Goal: Entertainment & Leisure: Consume media (video, audio)

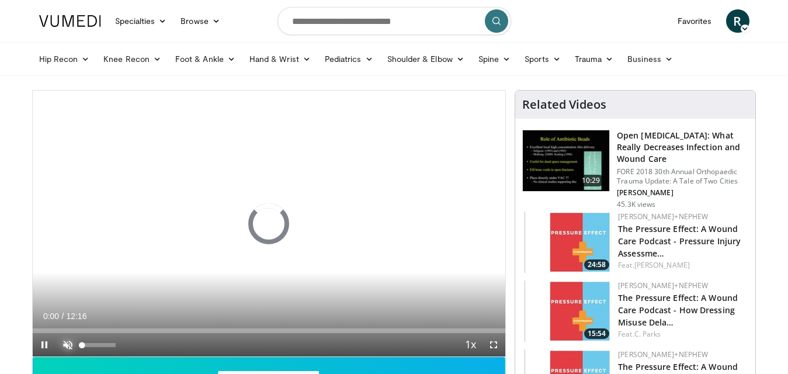
click at [70, 343] on span "Video Player" at bounding box center [67, 344] width 23 height 23
click at [114, 342] on div "Volume Level" at bounding box center [98, 344] width 32 height 4
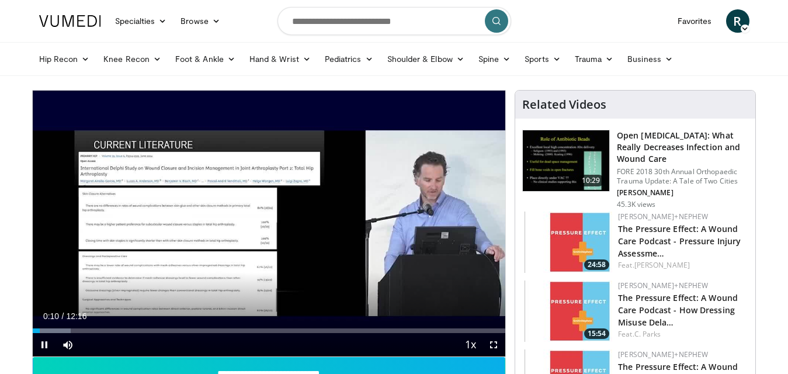
click at [449, 352] on div "Current Time 0:10 / Duration 12:16 Pause Skip Backward Skip Forward Mute 100% L…" at bounding box center [269, 344] width 473 height 23
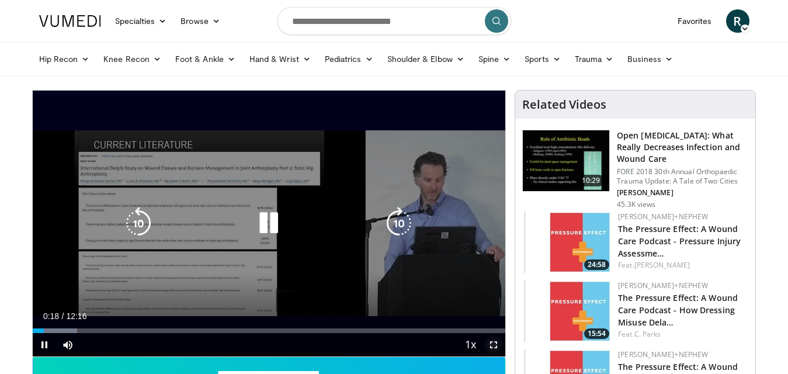
drag, startPoint x: 494, startPoint y: 345, endPoint x: 494, endPoint y: 387, distance: 41.5
click at [494, 345] on span "Video Player" at bounding box center [493, 344] width 23 height 23
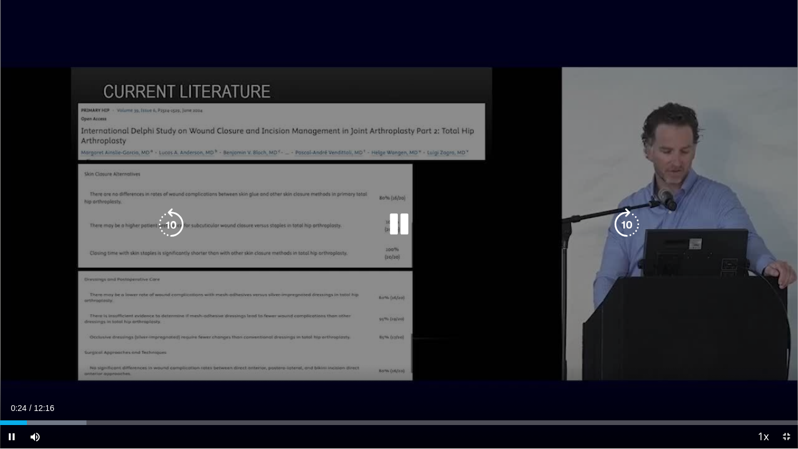
click at [318, 158] on div "10 seconds Tap to unmute" at bounding box center [399, 224] width 798 height 448
drag, startPoint x: 514, startPoint y: 358, endPoint x: 561, endPoint y: 351, distance: 47.8
click at [515, 358] on div "10 seconds Tap to unmute" at bounding box center [399, 224] width 798 height 448
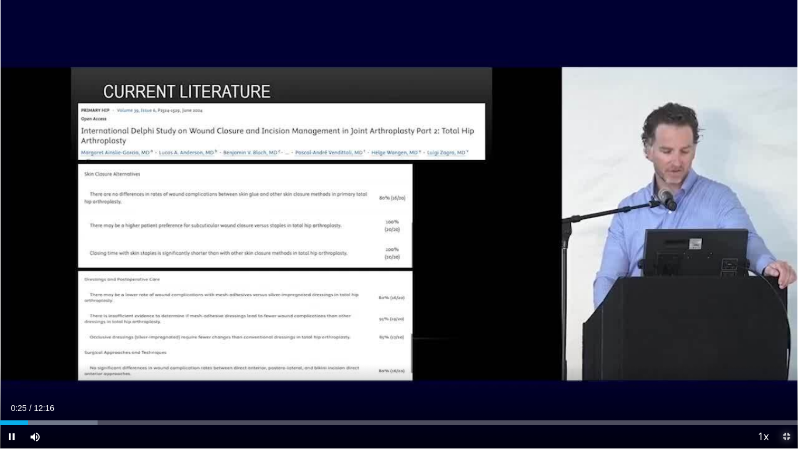
click at [785, 383] on span "Video Player" at bounding box center [785, 436] width 23 height 23
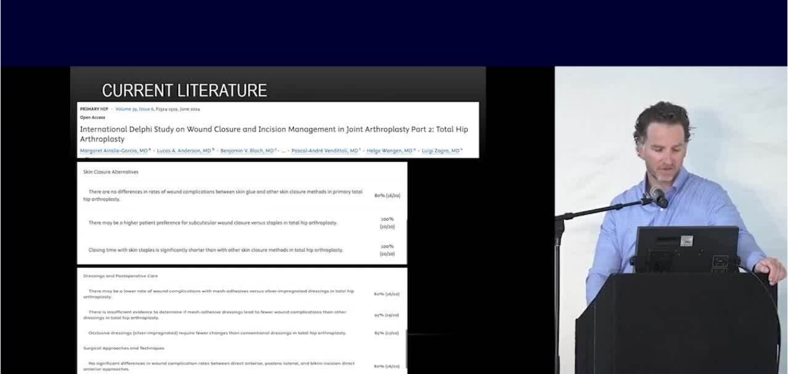
scroll to position [58, 0]
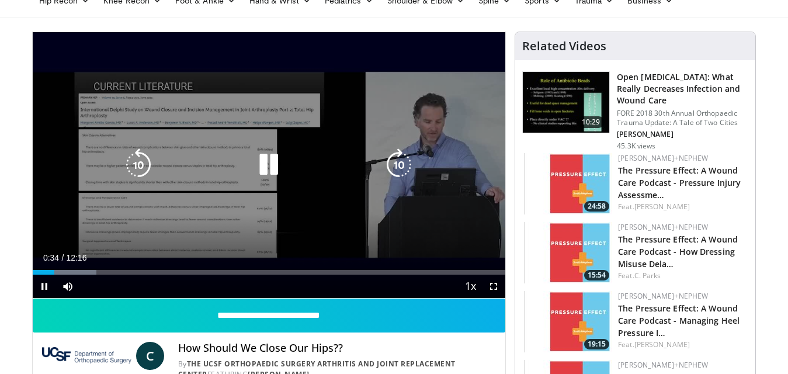
drag, startPoint x: 185, startPoint y: 203, endPoint x: 165, endPoint y: 203, distance: 19.9
click at [165, 203] on div "10 seconds Tap to unmute" at bounding box center [269, 165] width 473 height 266
